Goal: Navigation & Orientation: Understand site structure

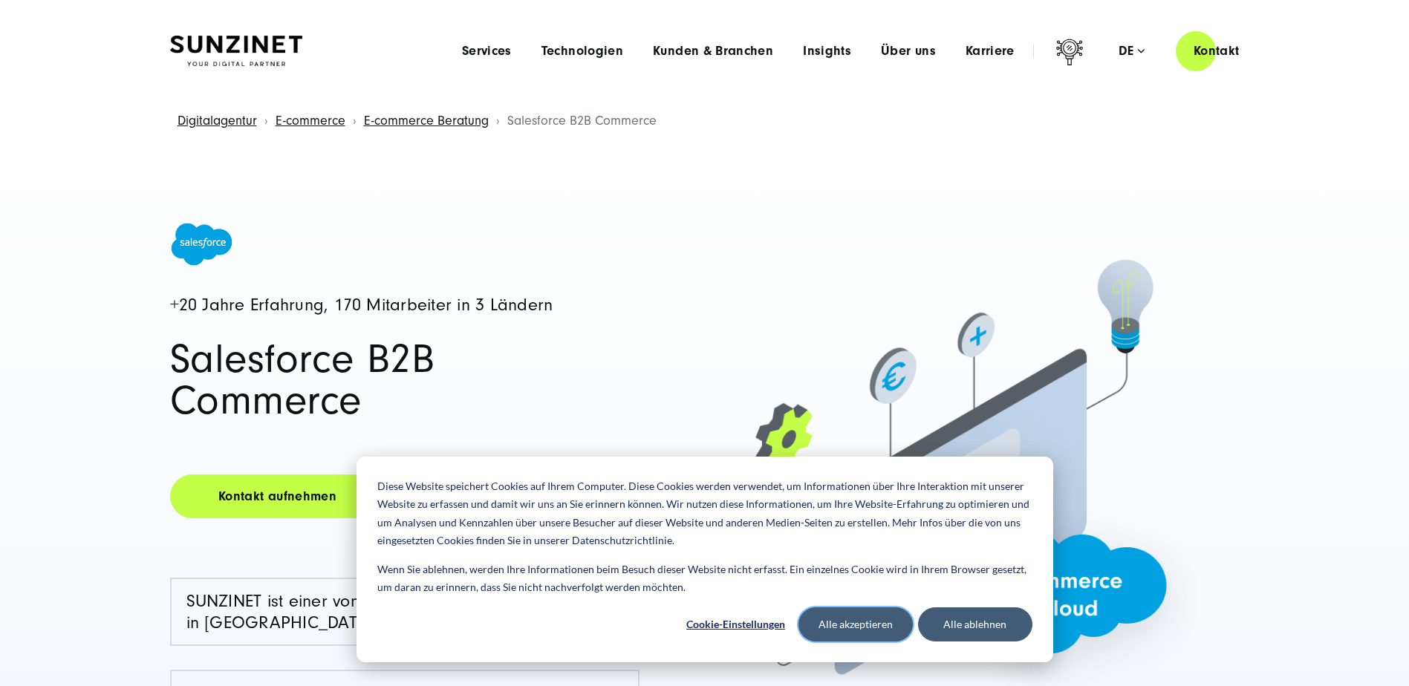
click at [867, 625] on button "Alle akzeptieren" at bounding box center [855, 624] width 114 height 34
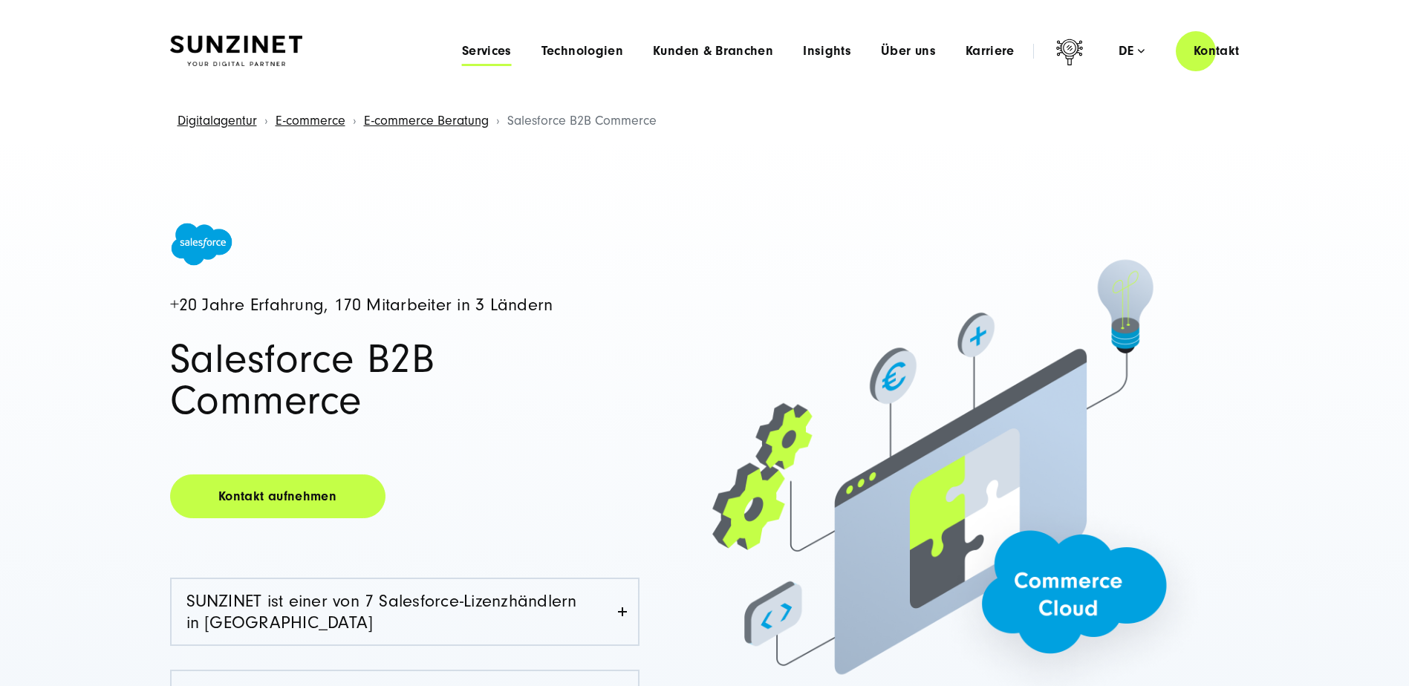
click at [499, 50] on span "Services" at bounding box center [487, 51] width 50 height 15
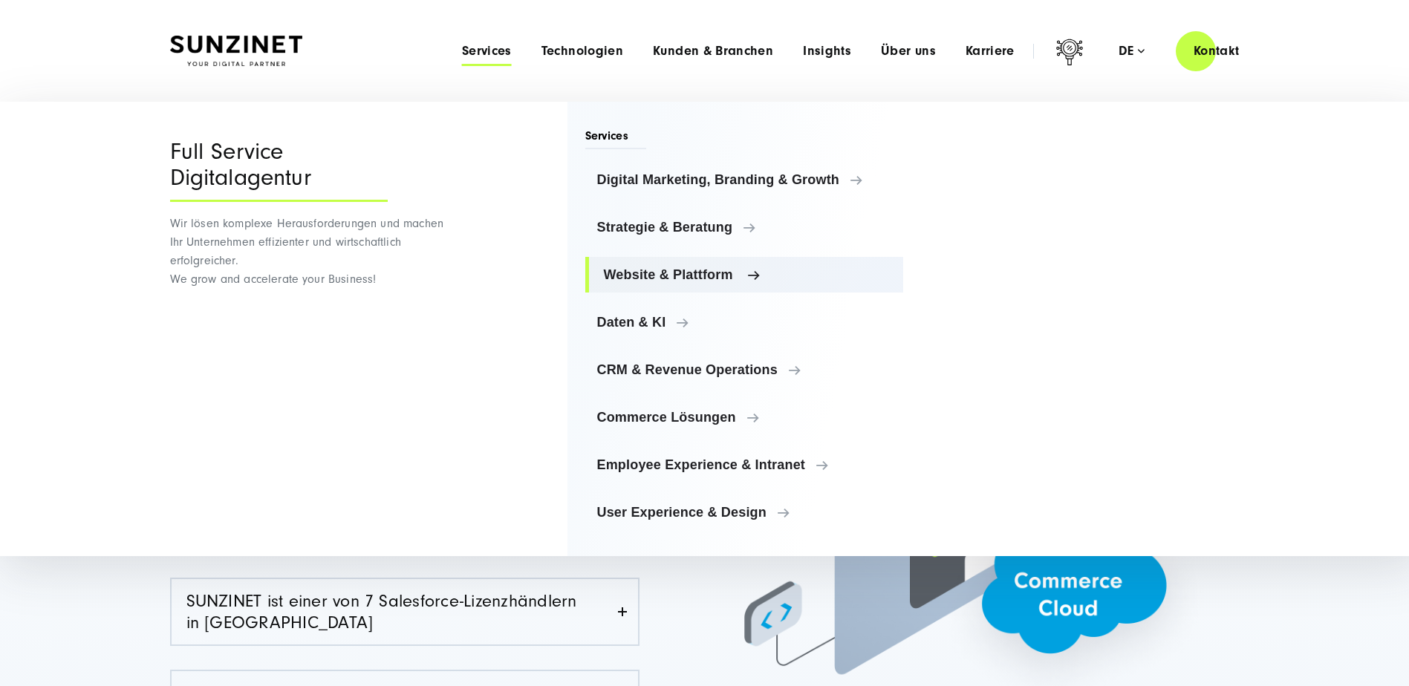
click at [668, 278] on span "Website & Plattform" at bounding box center [748, 274] width 288 height 15
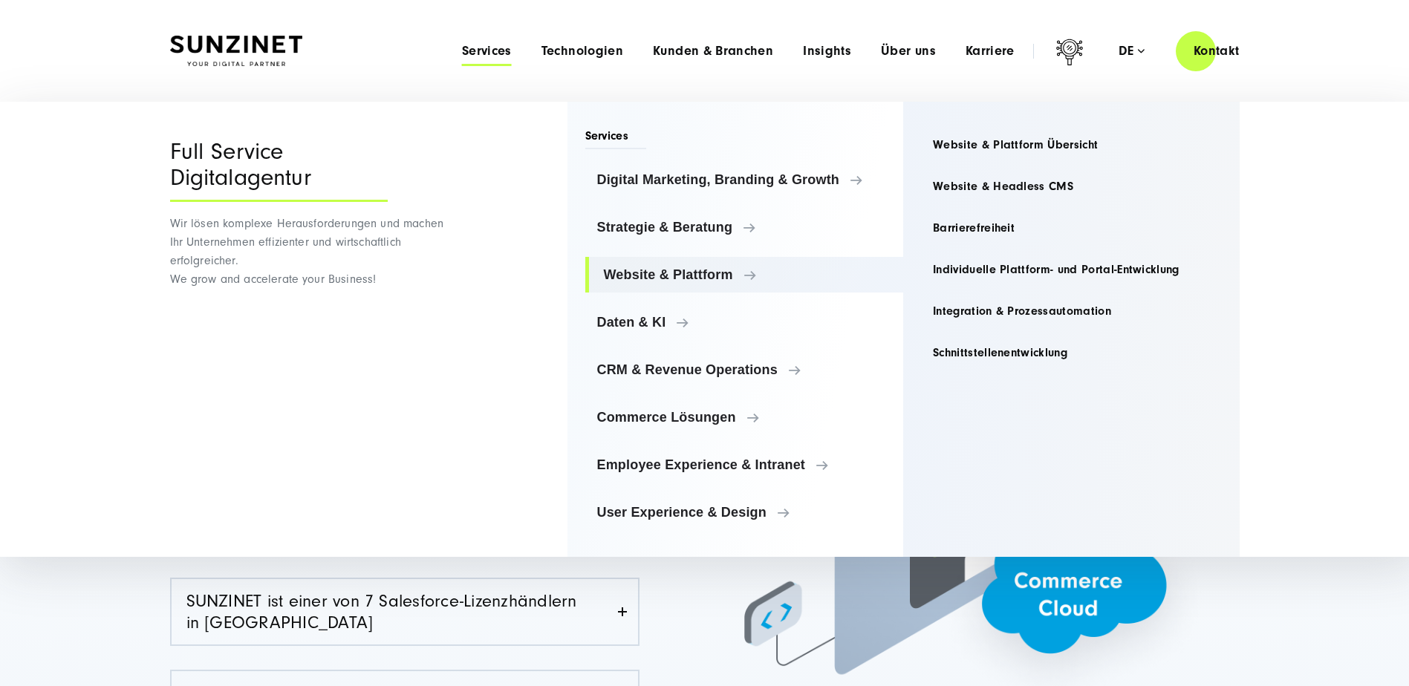
click at [586, 59] on div "Menu Services Menu Full Service Digitalagentur Wir lösen komplexe Herausforderu…" at bounding box center [852, 51] width 810 height 42
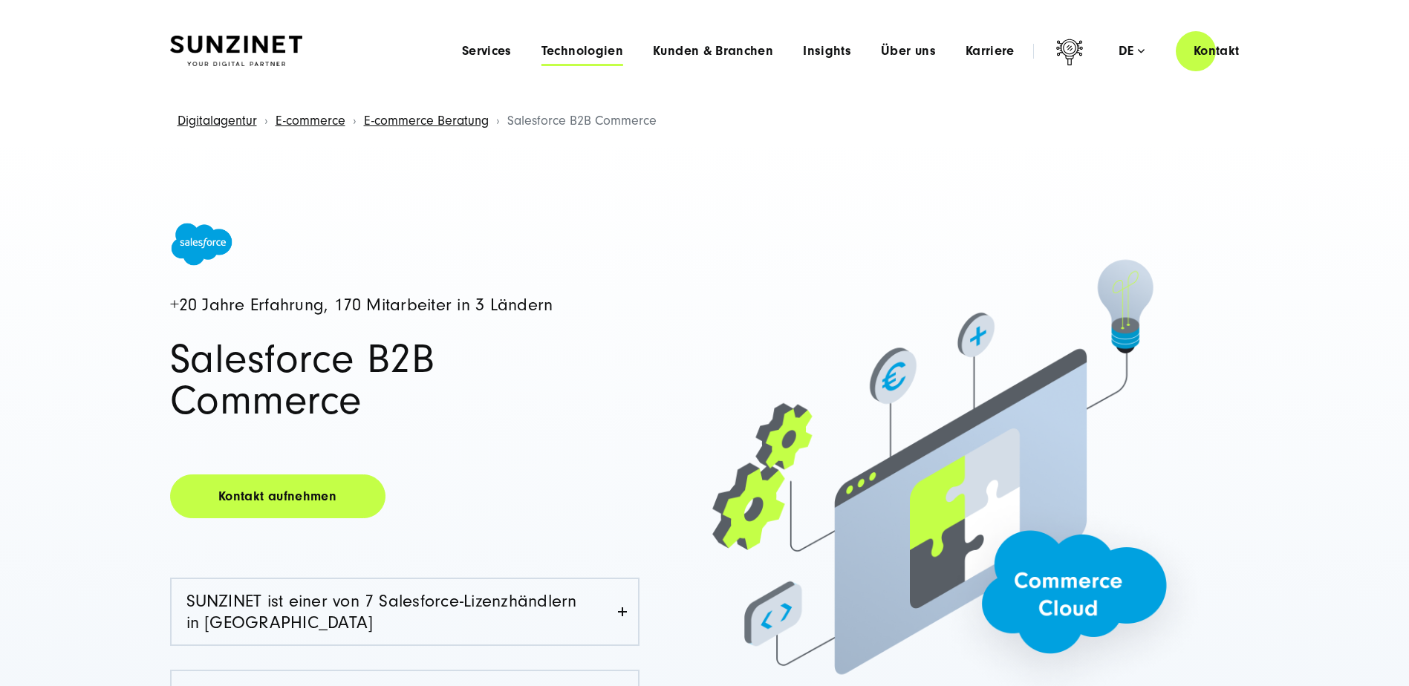
click at [582, 53] on span "Technologien" at bounding box center [582, 51] width 82 height 15
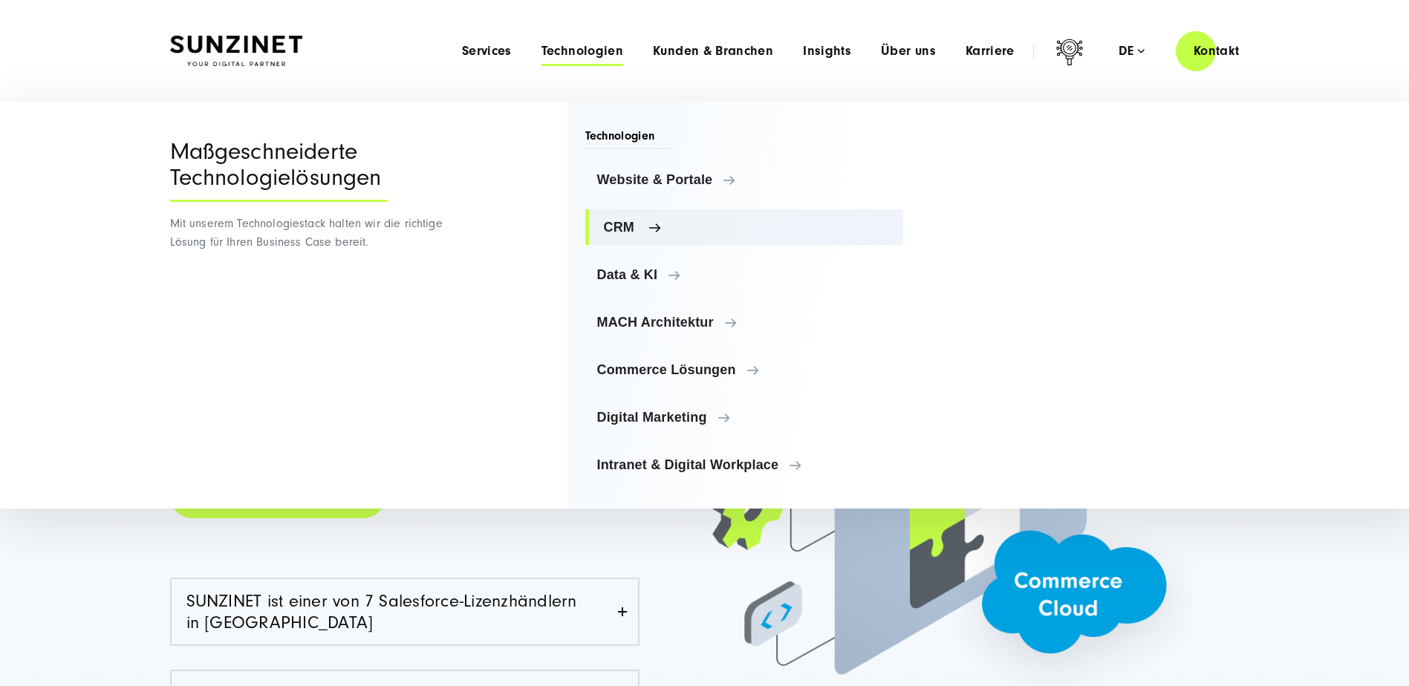
click at [617, 226] on span "CRM" at bounding box center [748, 227] width 288 height 15
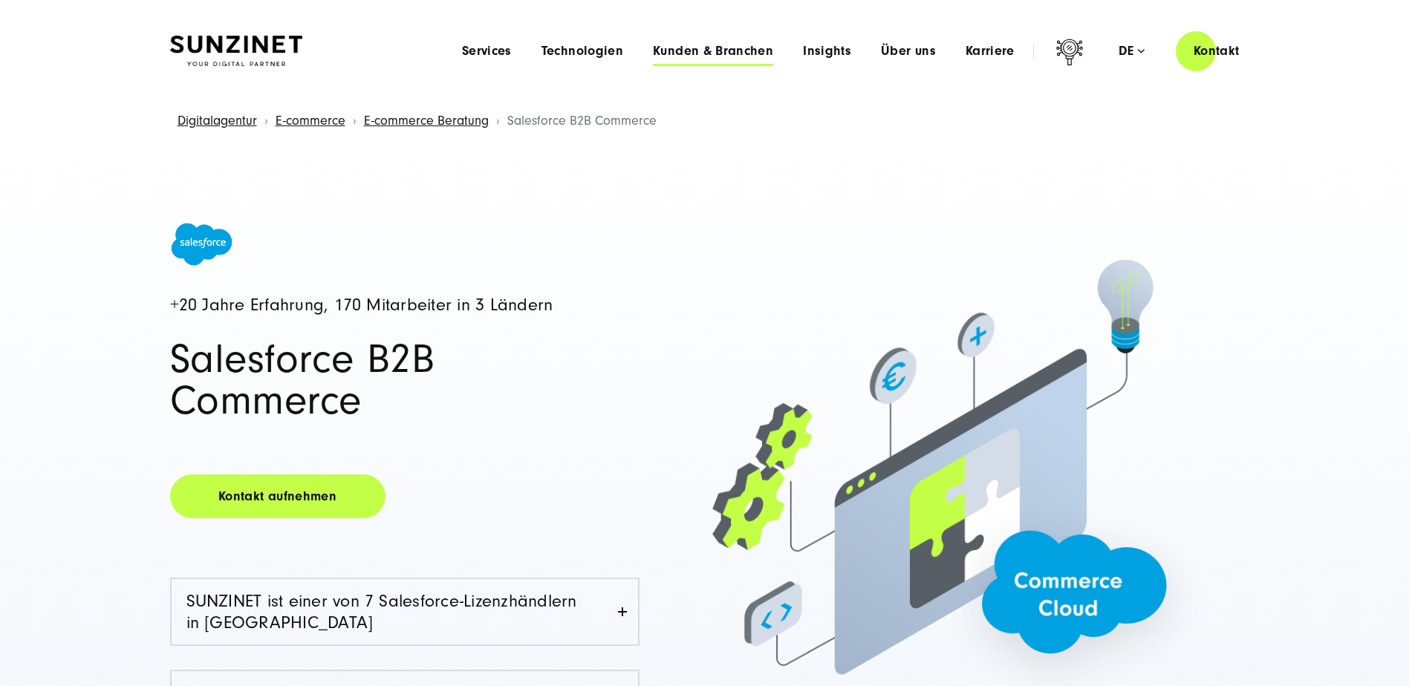
click at [707, 48] on span "Kunden & Branchen" at bounding box center [713, 51] width 120 height 15
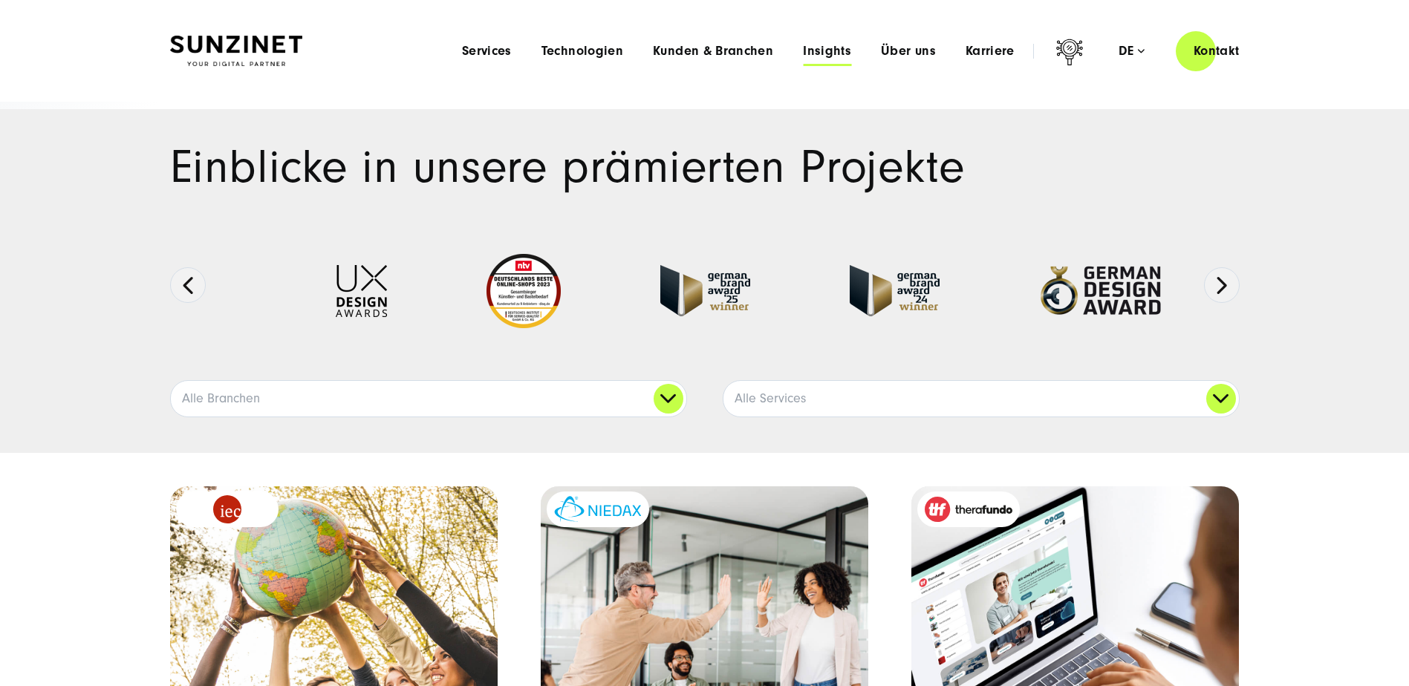
click at [838, 47] on span "Insights" at bounding box center [827, 51] width 48 height 15
click at [907, 49] on span "Über uns" at bounding box center [908, 51] width 55 height 15
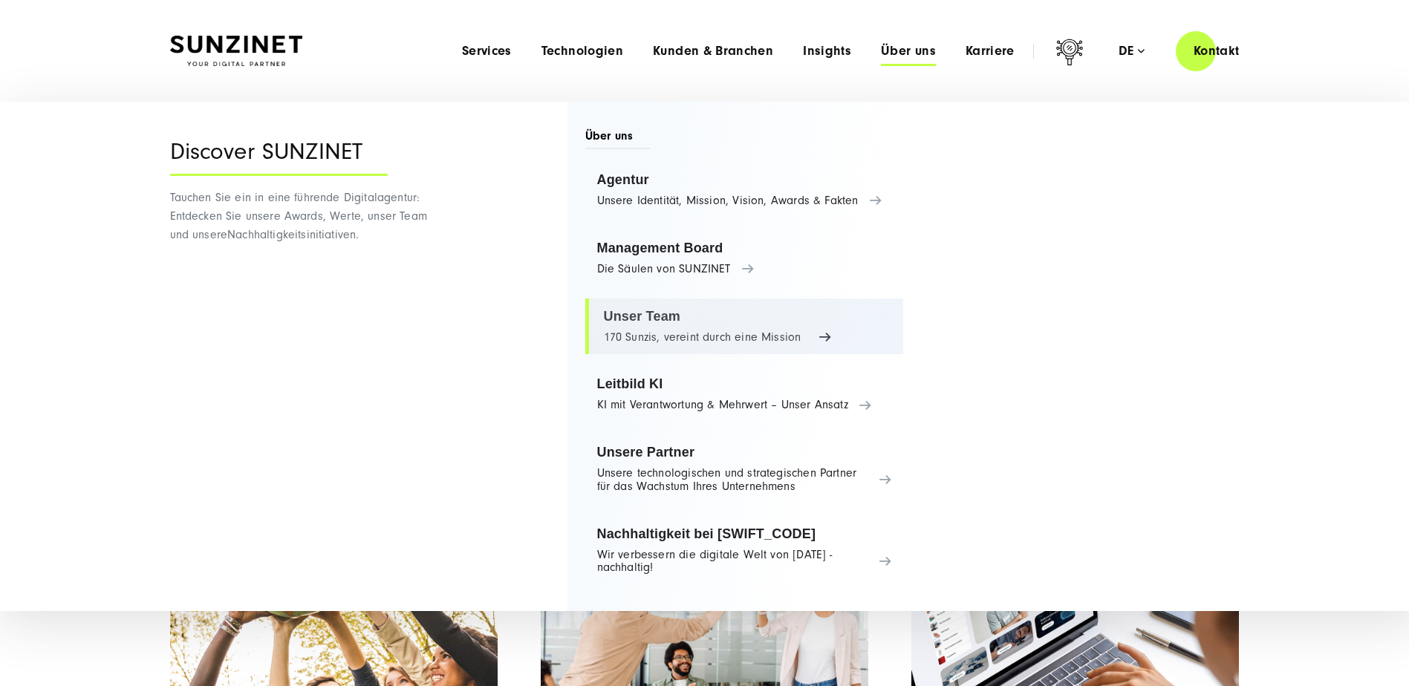
click at [651, 315] on link "Unser Team 170 Sunzis, vereint durch eine Mission" at bounding box center [744, 327] width 319 height 56
